Goal: Find specific page/section

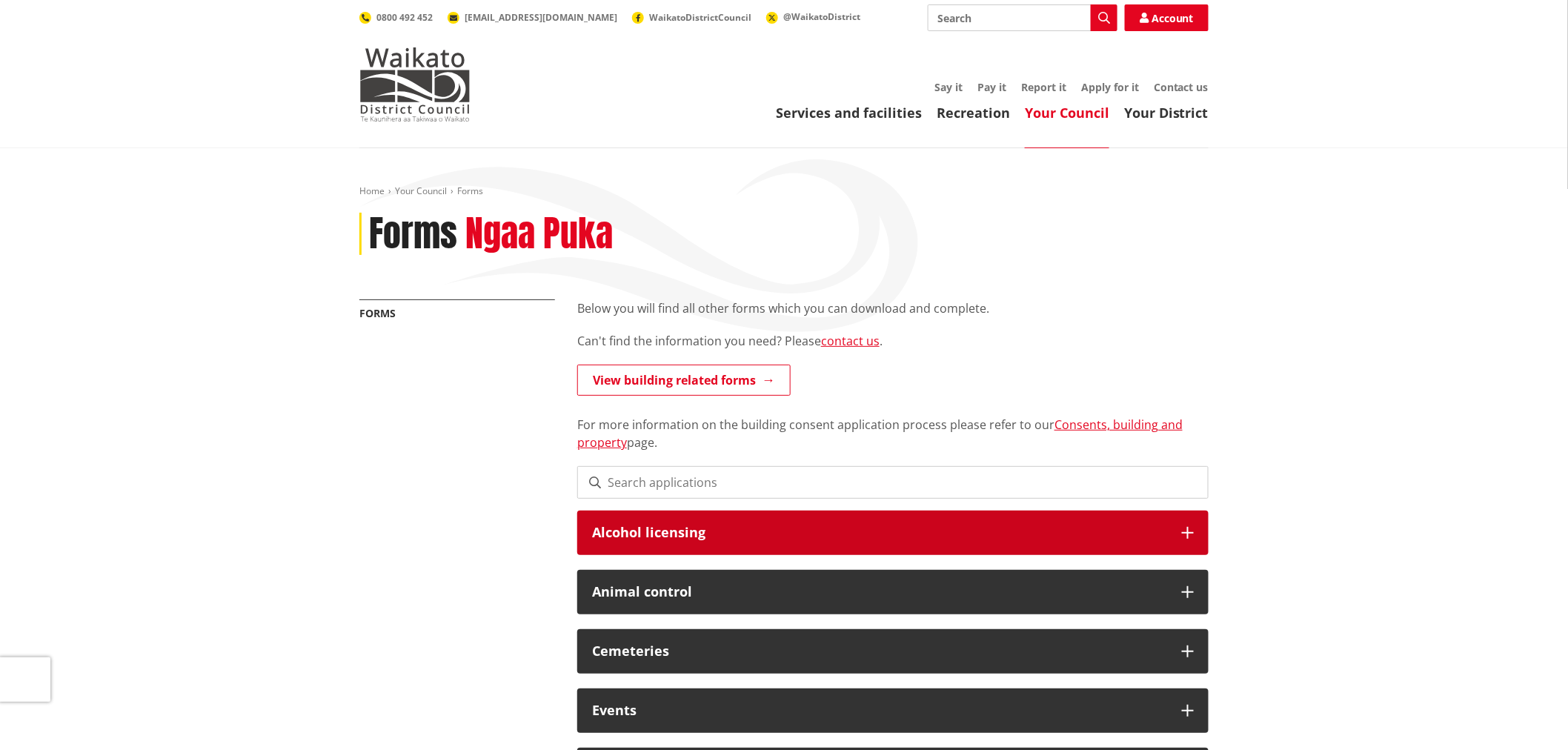
click at [1139, 529] on h3 "Alcohol licensing" at bounding box center [879, 533] width 575 height 15
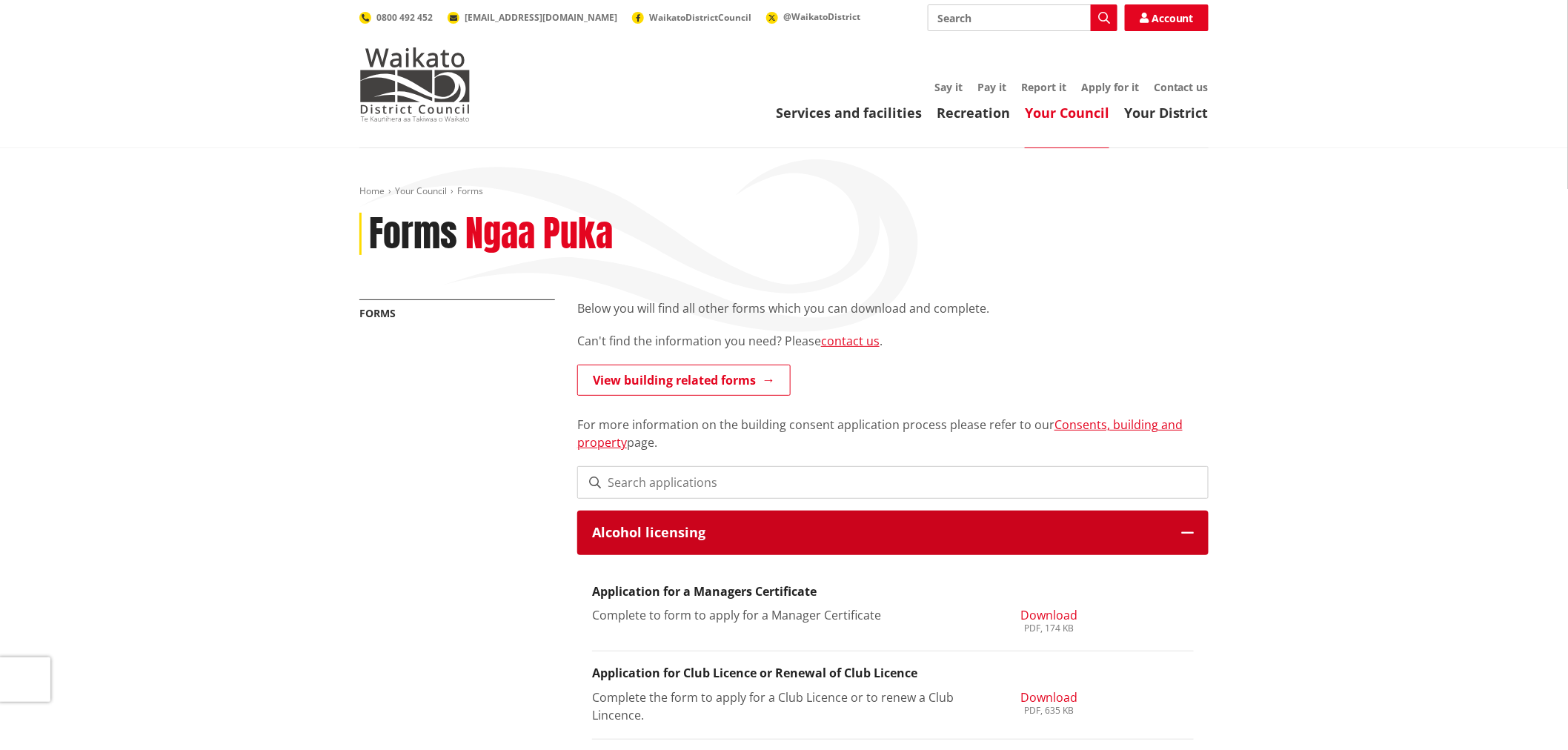
click at [1139, 529] on h3 "Alcohol licensing" at bounding box center [879, 533] width 575 height 15
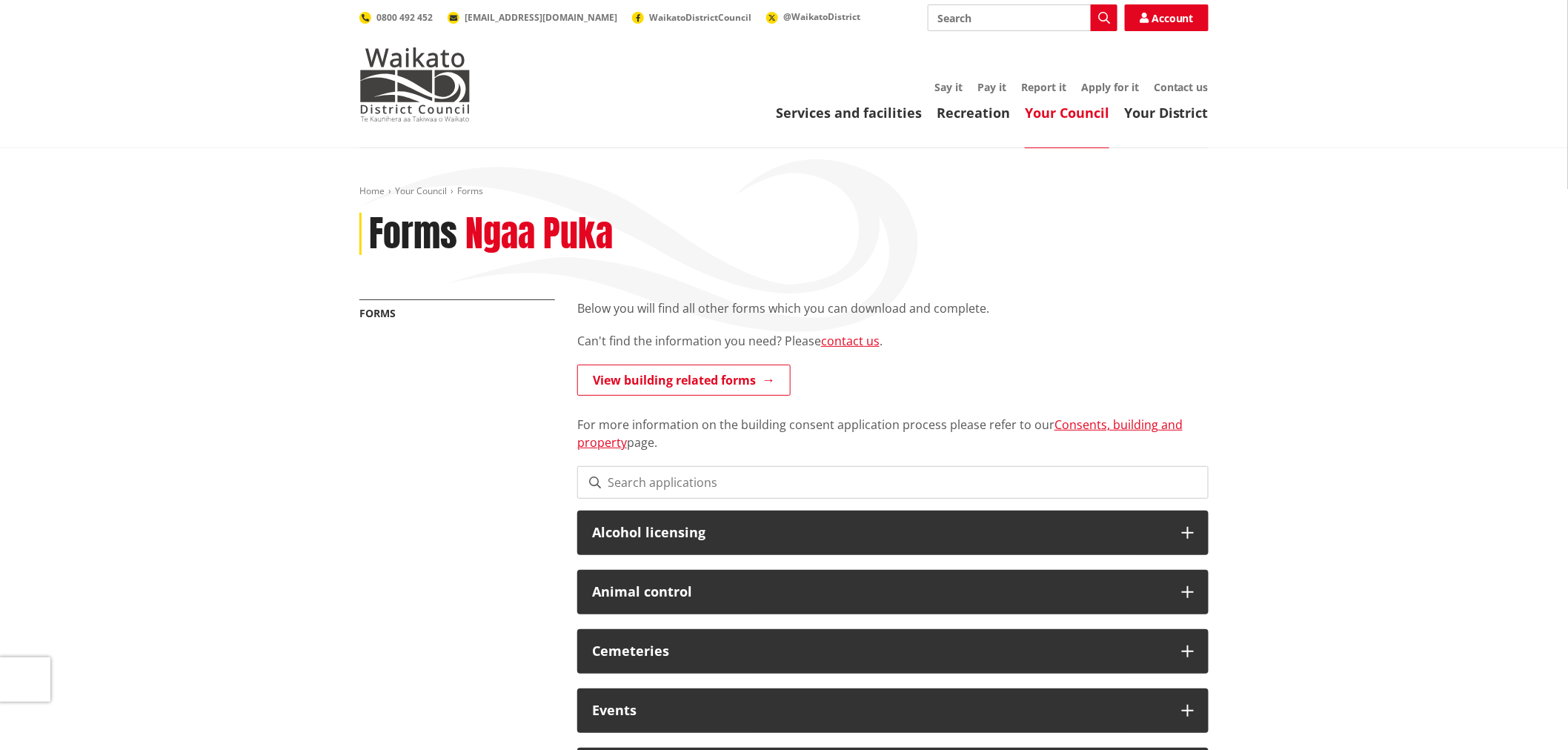
click at [1080, 114] on link "Your Council" at bounding box center [1067, 112] width 84 height 18
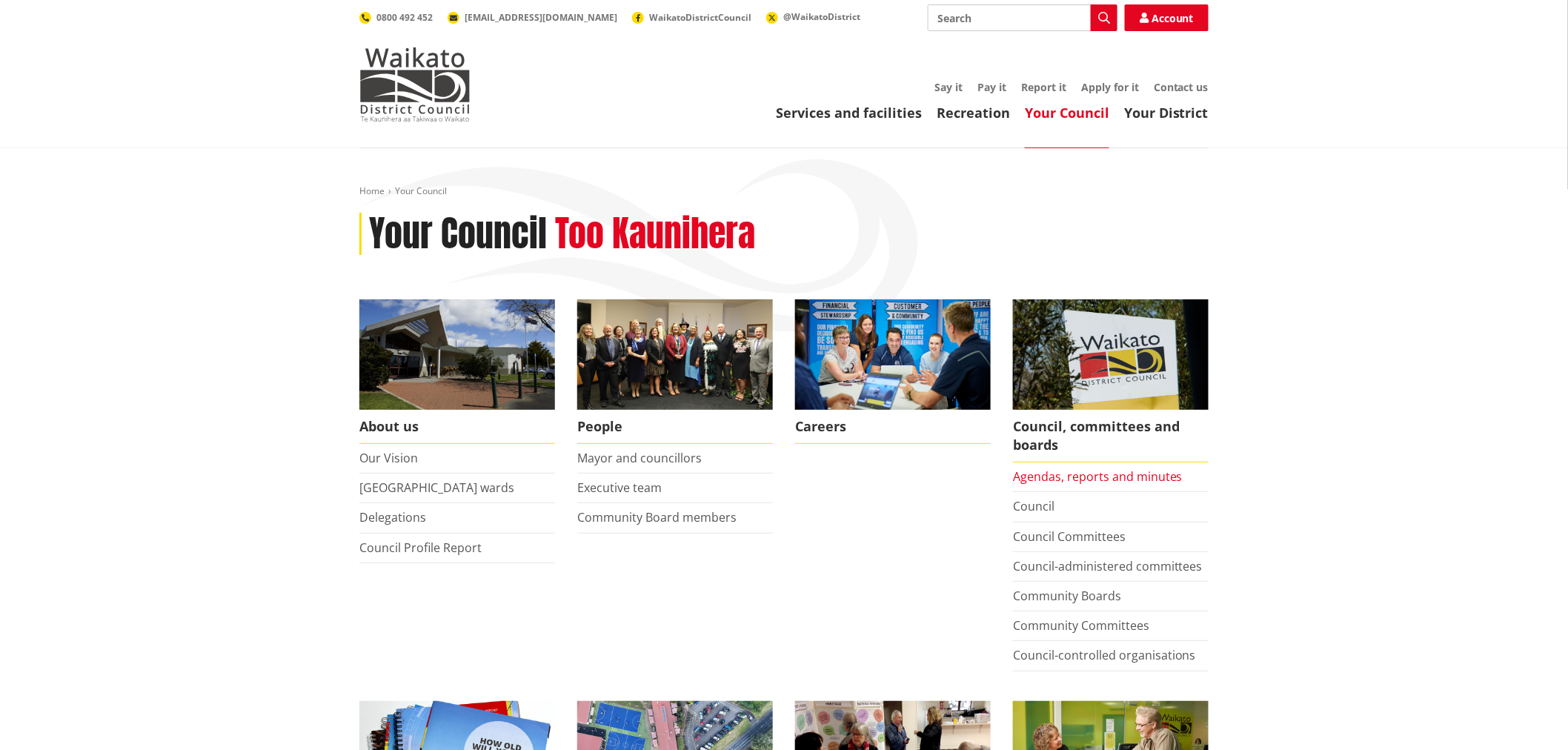
click at [1041, 472] on link "Agendas, reports and minutes" at bounding box center [1098, 476] width 170 height 16
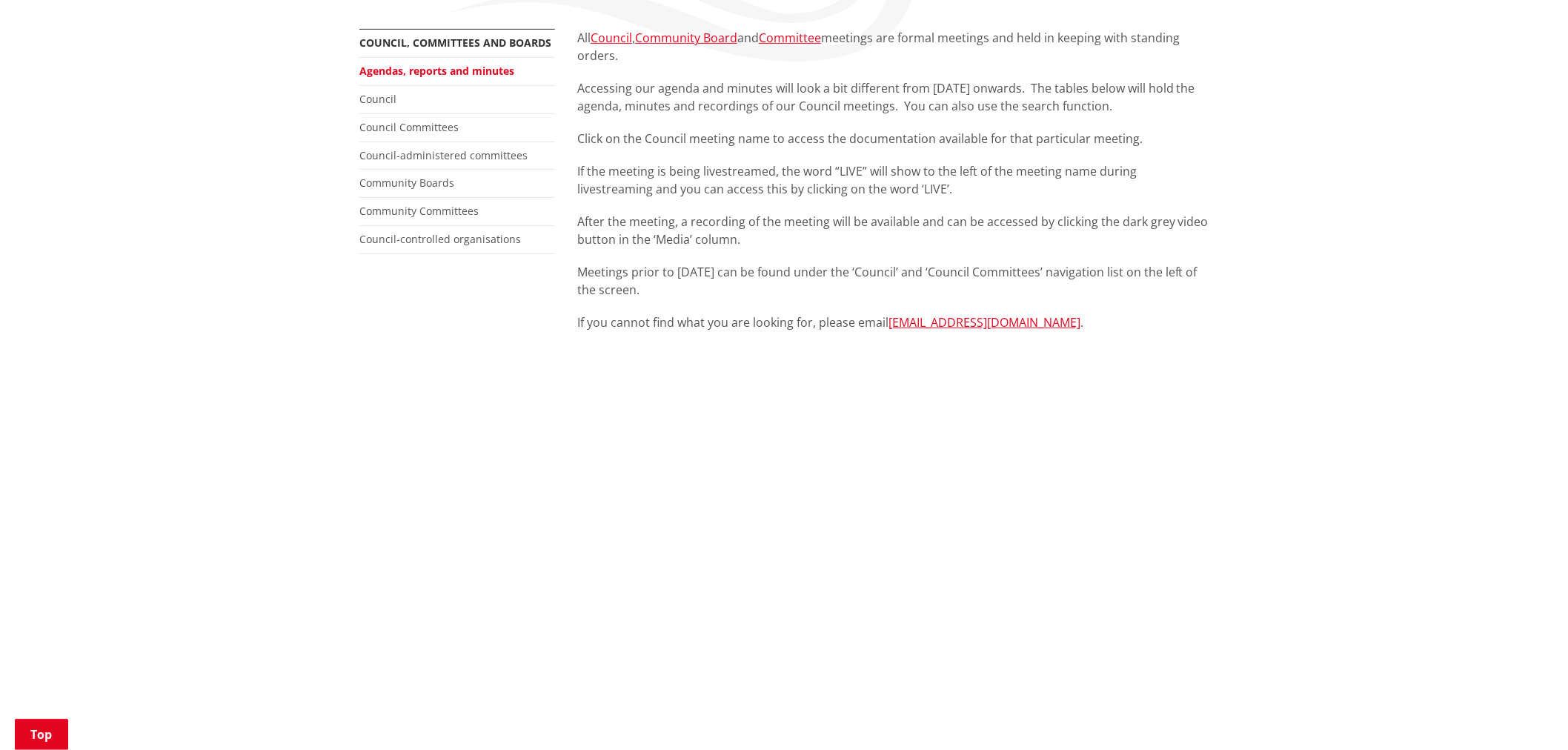
scroll to position [493, 0]
